Goal: Find specific page/section: Find specific page/section

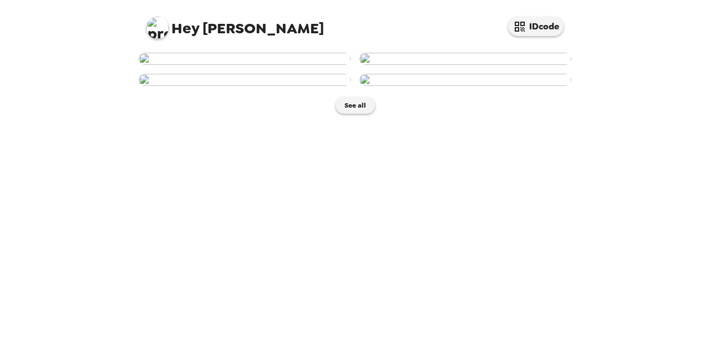
click at [498, 65] on img at bounding box center [466, 59] width 212 height 12
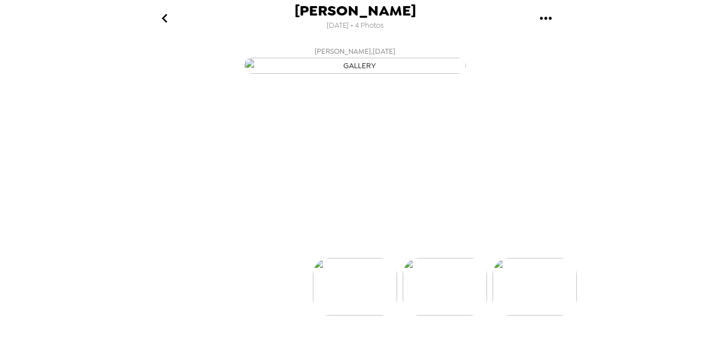
scroll to position [0, 89]
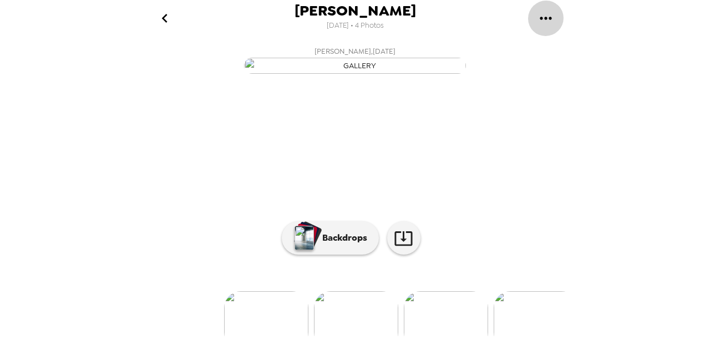
click at [550, 9] on icon "gallery menu" at bounding box center [546, 18] width 18 height 18
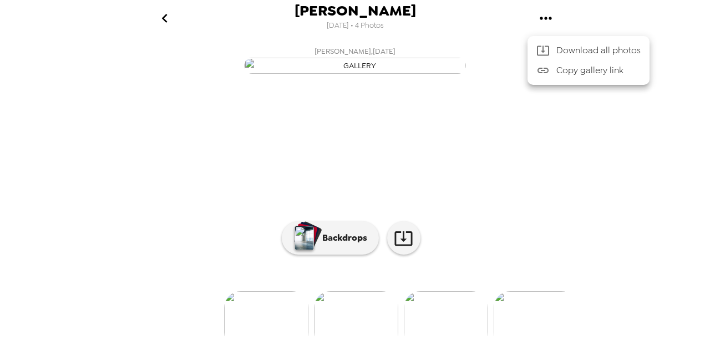
click at [644, 192] on div at bounding box center [355, 175] width 710 height 350
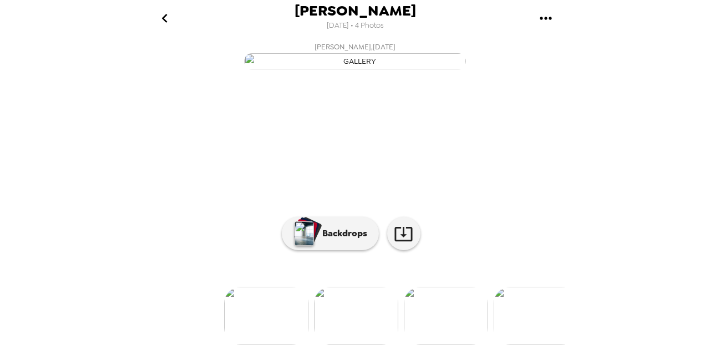
scroll to position [133, 0]
click at [283, 300] on img at bounding box center [266, 316] width 84 height 58
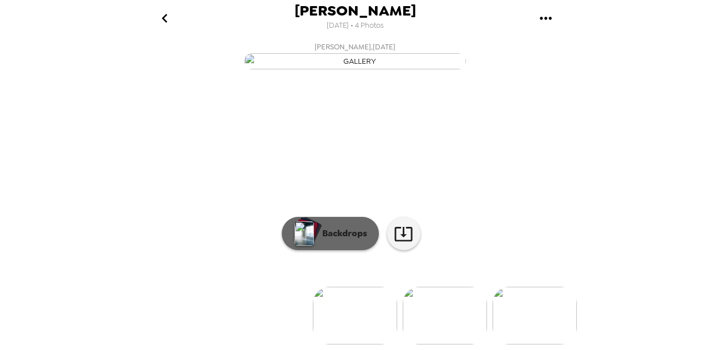
click at [350, 250] on button "Backdrops" at bounding box center [330, 233] width 97 height 33
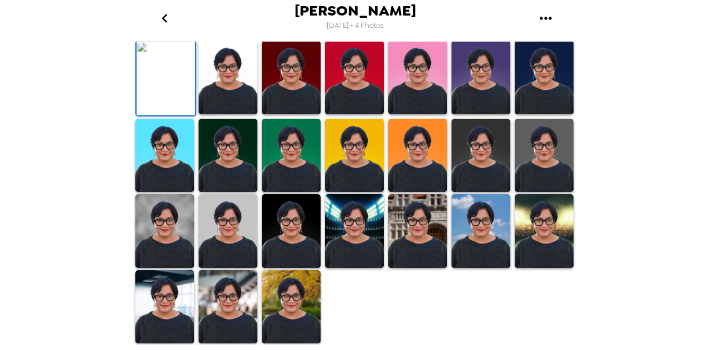
scroll to position [317, 0]
click at [158, 225] on img at bounding box center [164, 231] width 59 height 74
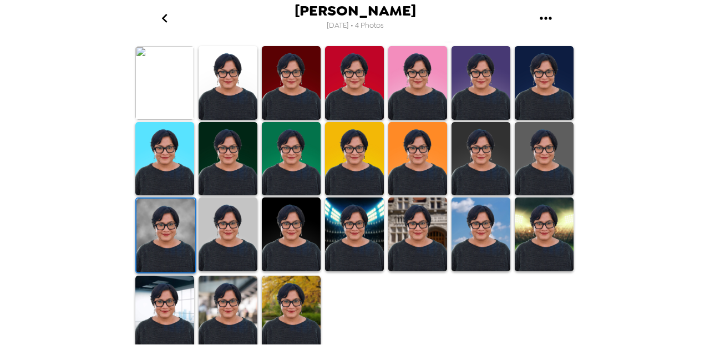
click at [228, 229] on img at bounding box center [228, 235] width 59 height 74
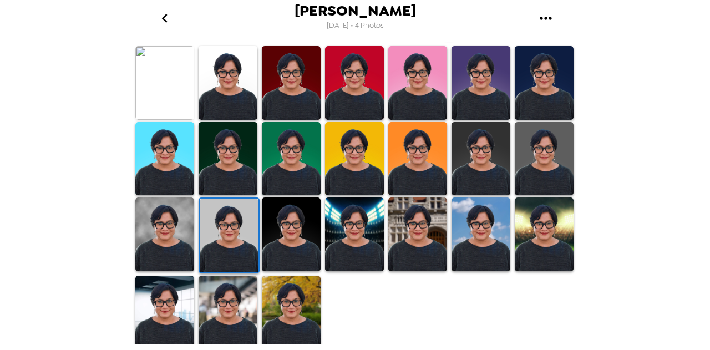
click at [230, 82] on img at bounding box center [228, 83] width 59 height 74
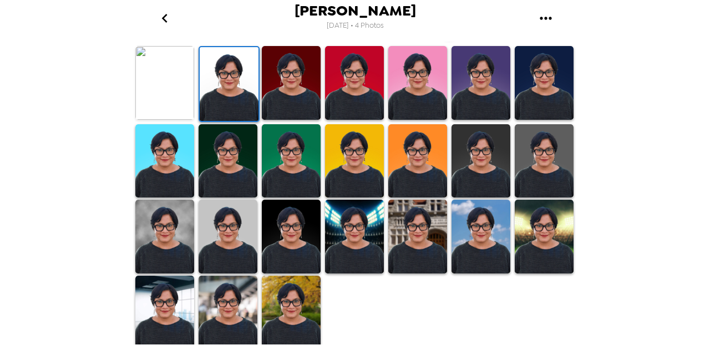
click at [238, 231] on img at bounding box center [228, 237] width 59 height 74
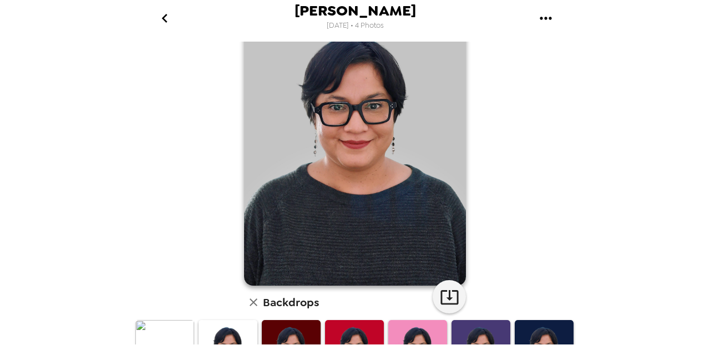
scroll to position [29, 0]
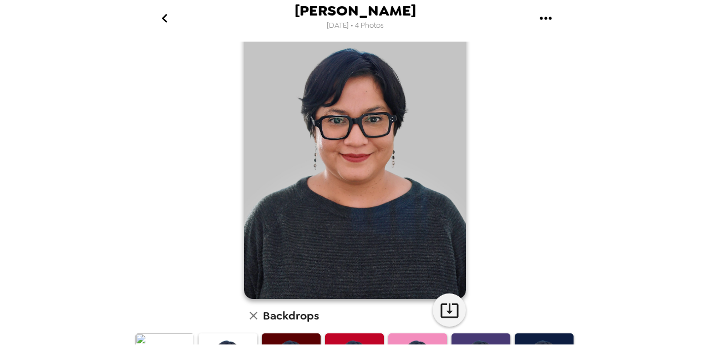
click at [528, 137] on div "Carla Morales , 10-03-2025 Backdrops" at bounding box center [355, 325] width 444 height 626
click at [446, 313] on icon "button" at bounding box center [450, 311] width 18 height 14
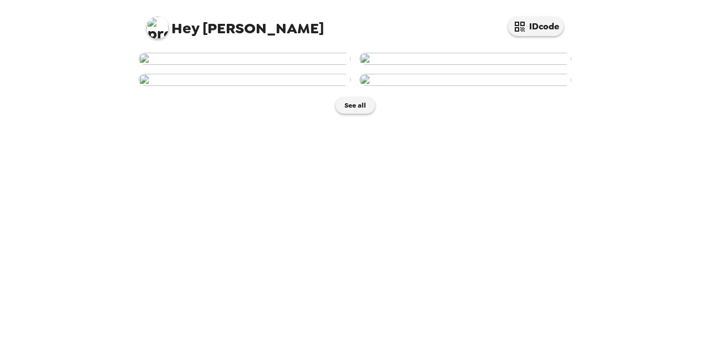
click at [293, 65] on img at bounding box center [245, 59] width 212 height 12
click at [293, 237] on body "Hey [PERSON_NAME] IDcode See all" at bounding box center [355, 175] width 710 height 350
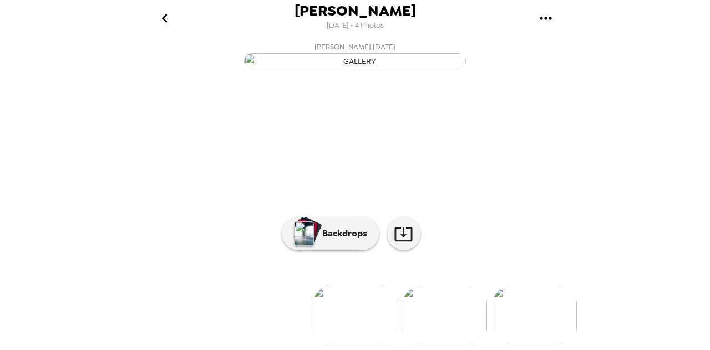
scroll to position [122, 0]
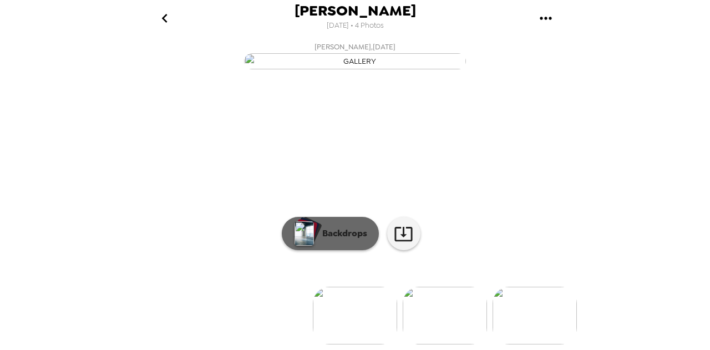
click at [344, 221] on button "Backdrops" at bounding box center [330, 233] width 97 height 33
